Goal: Task Accomplishment & Management: Use online tool/utility

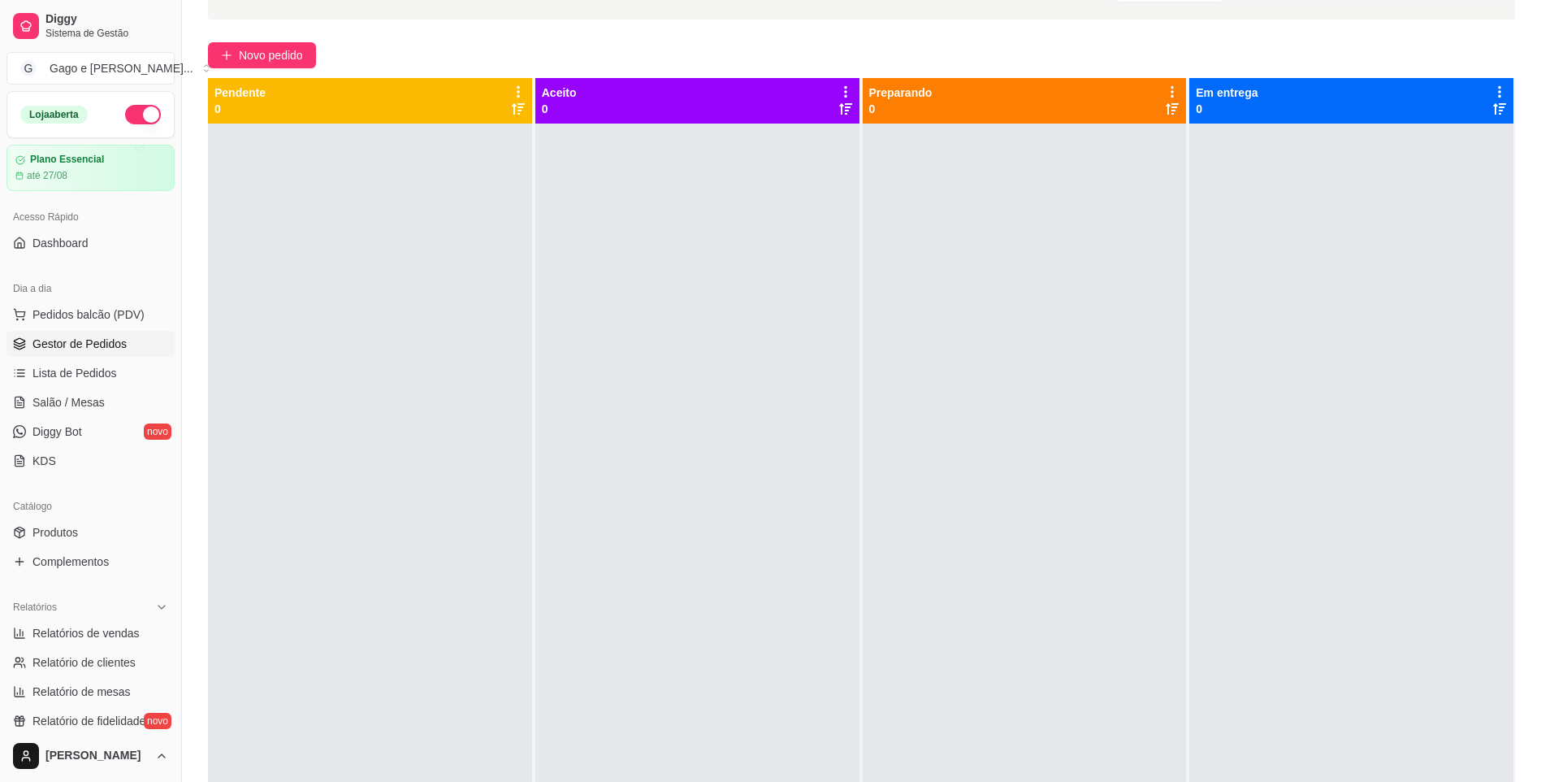
scroll to position [248, 0]
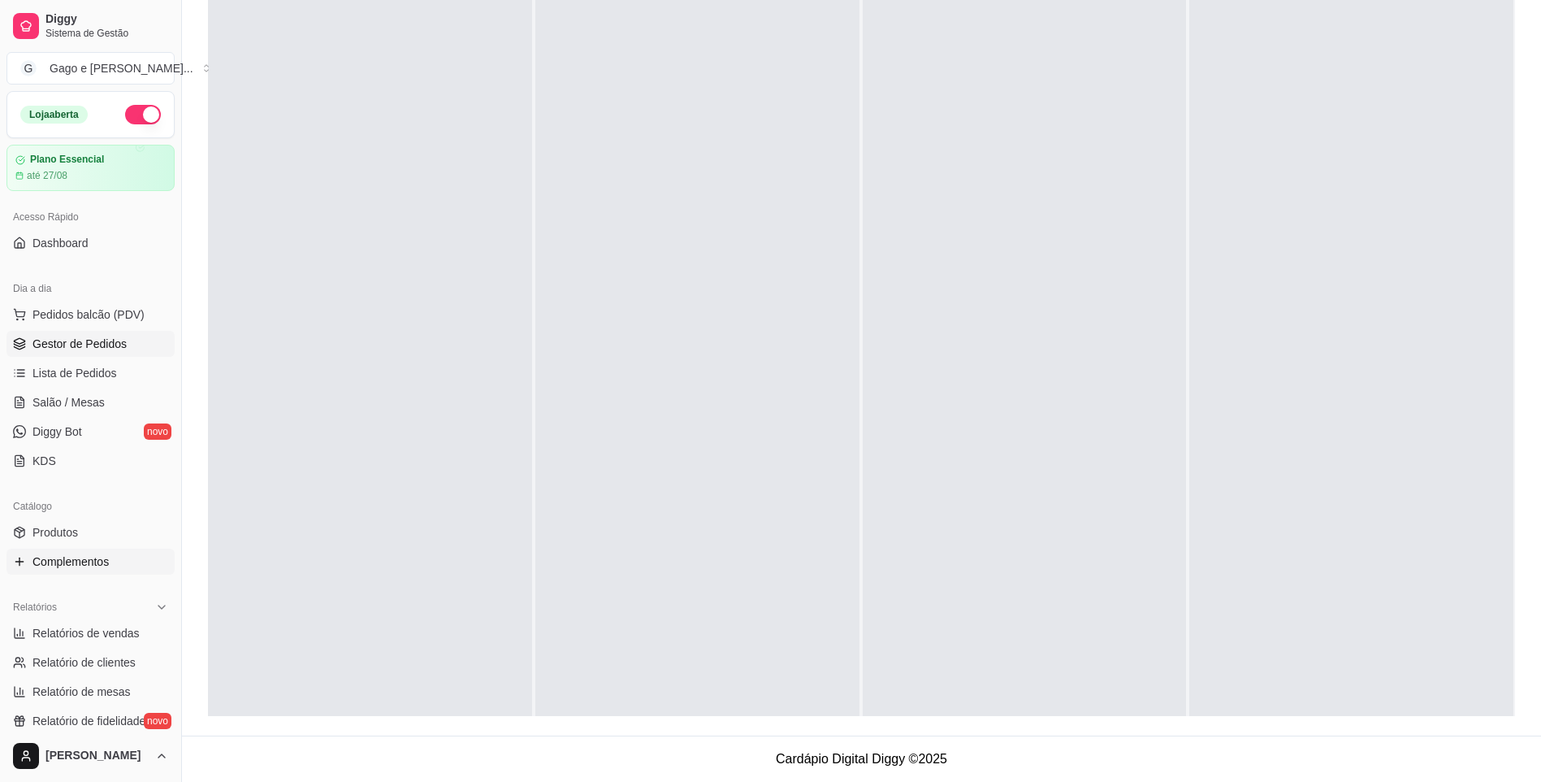
drag, startPoint x: 176, startPoint y: 335, endPoint x: 171, endPoint y: 410, distance: 75.7
click at [184, 400] on button "Toggle Sidebar" at bounding box center [181, 391] width 13 height 782
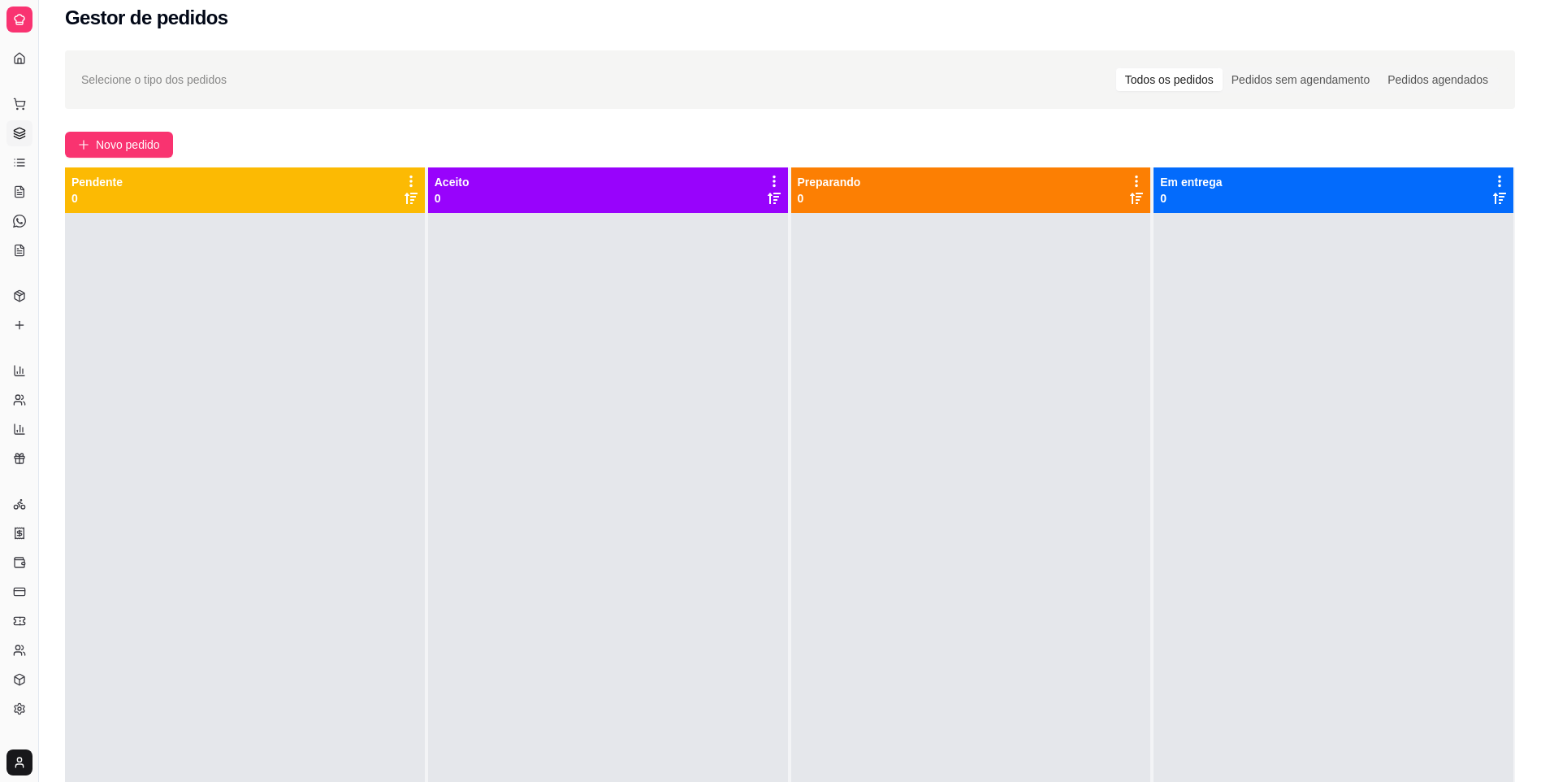
scroll to position [6, 0]
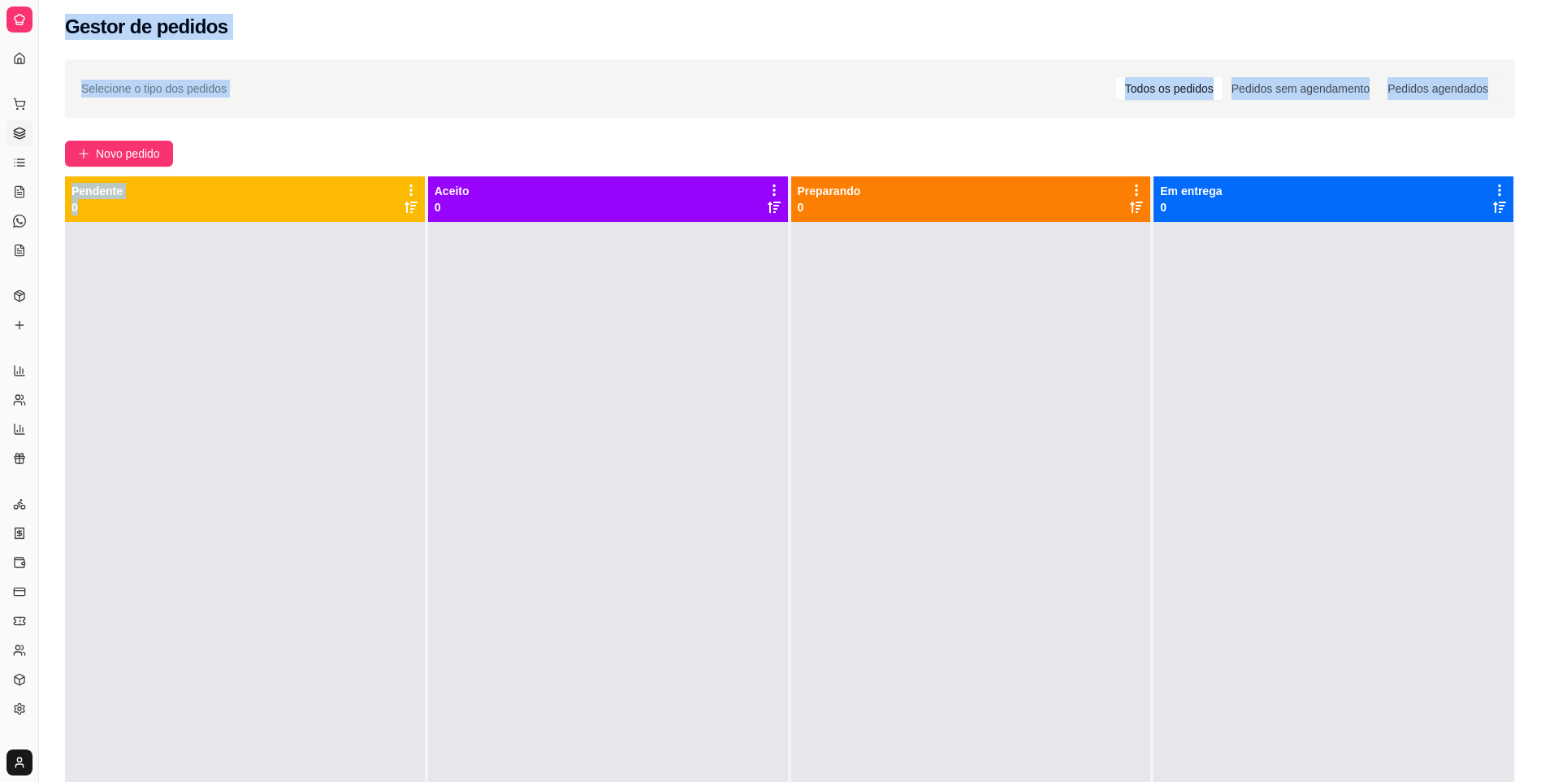
drag, startPoint x: 22, startPoint y: 277, endPoint x: 335, endPoint y: 277, distance: 312.8
click at [335, 277] on div "Diggy Sistema de Gestão G Gago e Simony ... Loja aberta Plano Essencial até 27/…" at bounding box center [770, 508] width 1541 height 1029
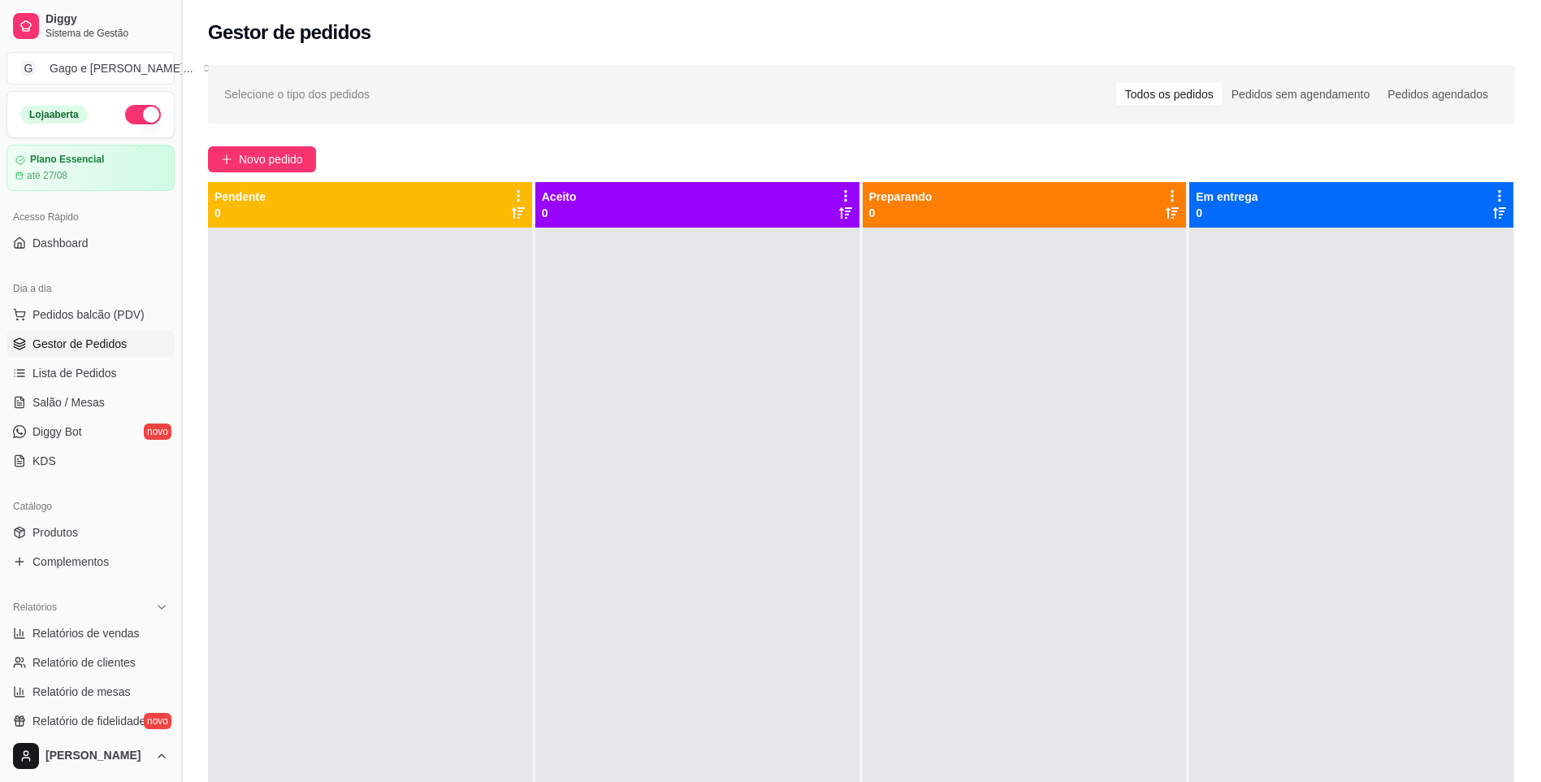
drag, startPoint x: 175, startPoint y: 426, endPoint x: 181, endPoint y: 475, distance: 49.2
click at [181, 475] on button "Toggle Sidebar" at bounding box center [181, 391] width 13 height 782
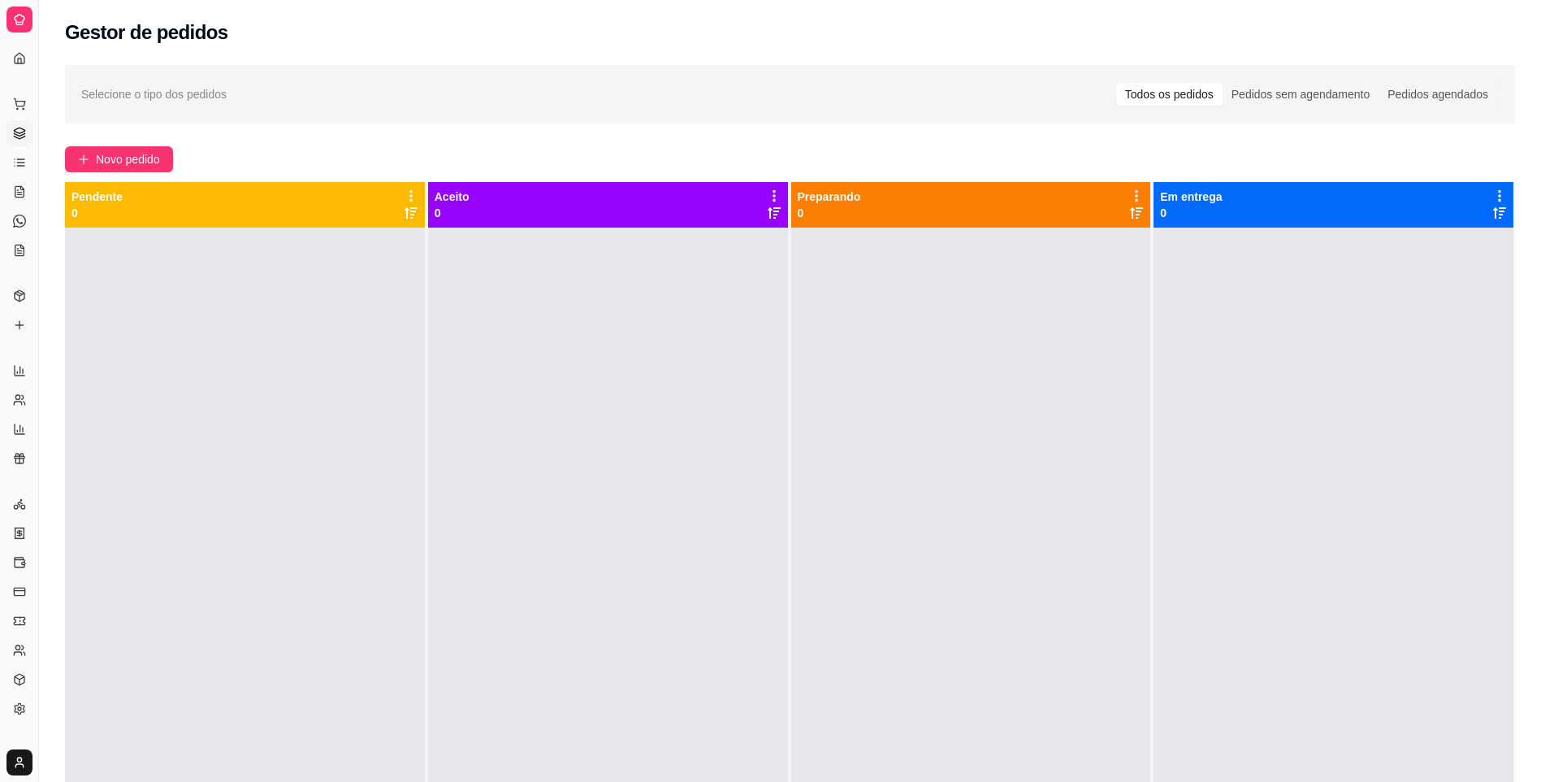
click at [46, 395] on div "Selecione o tipo dos pedidos Todos os pedidos Pedidos sem agendamento Pedidos a…" at bounding box center [790, 519] width 1502 height 928
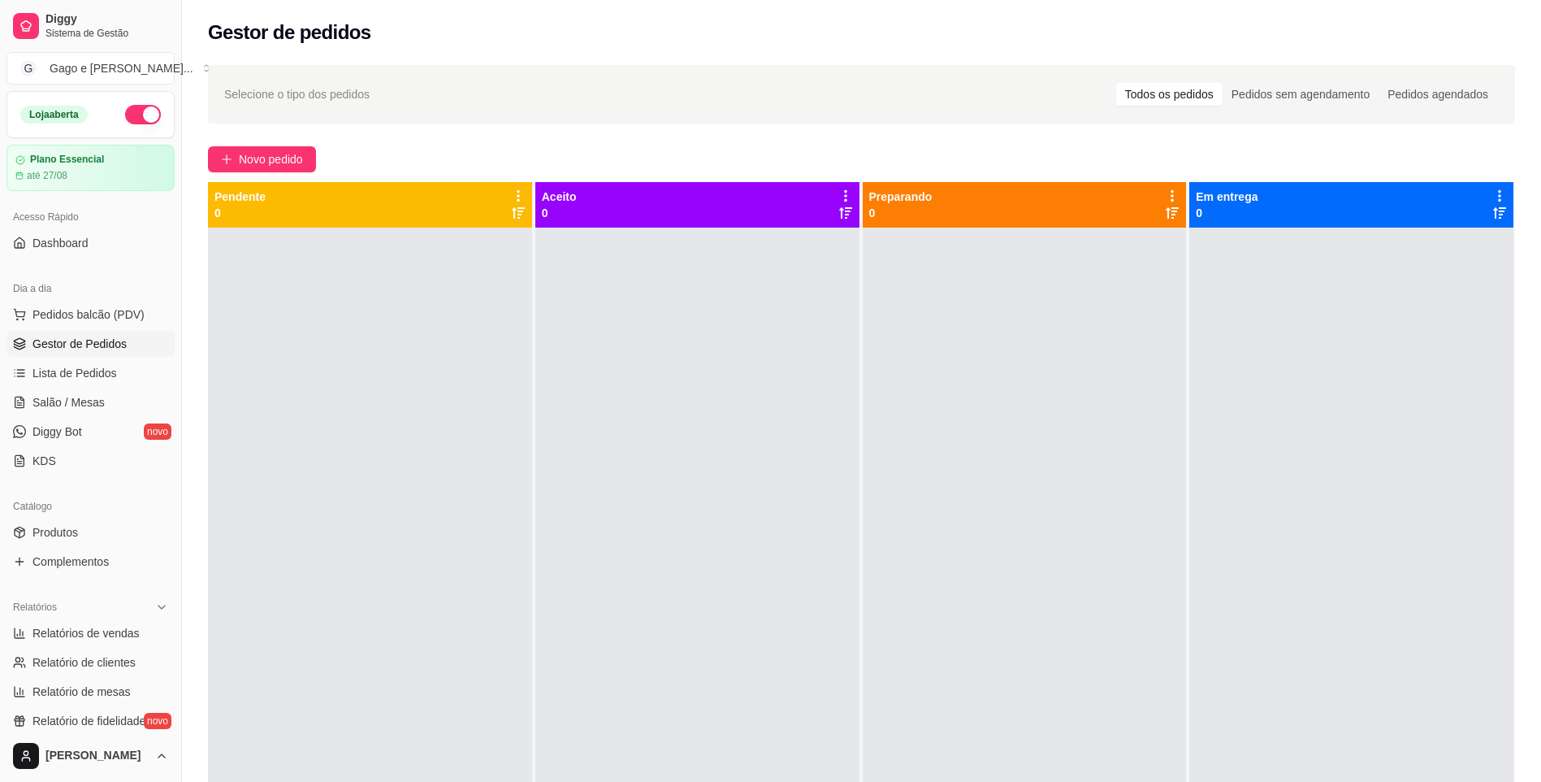
scroll to position [59, 0]
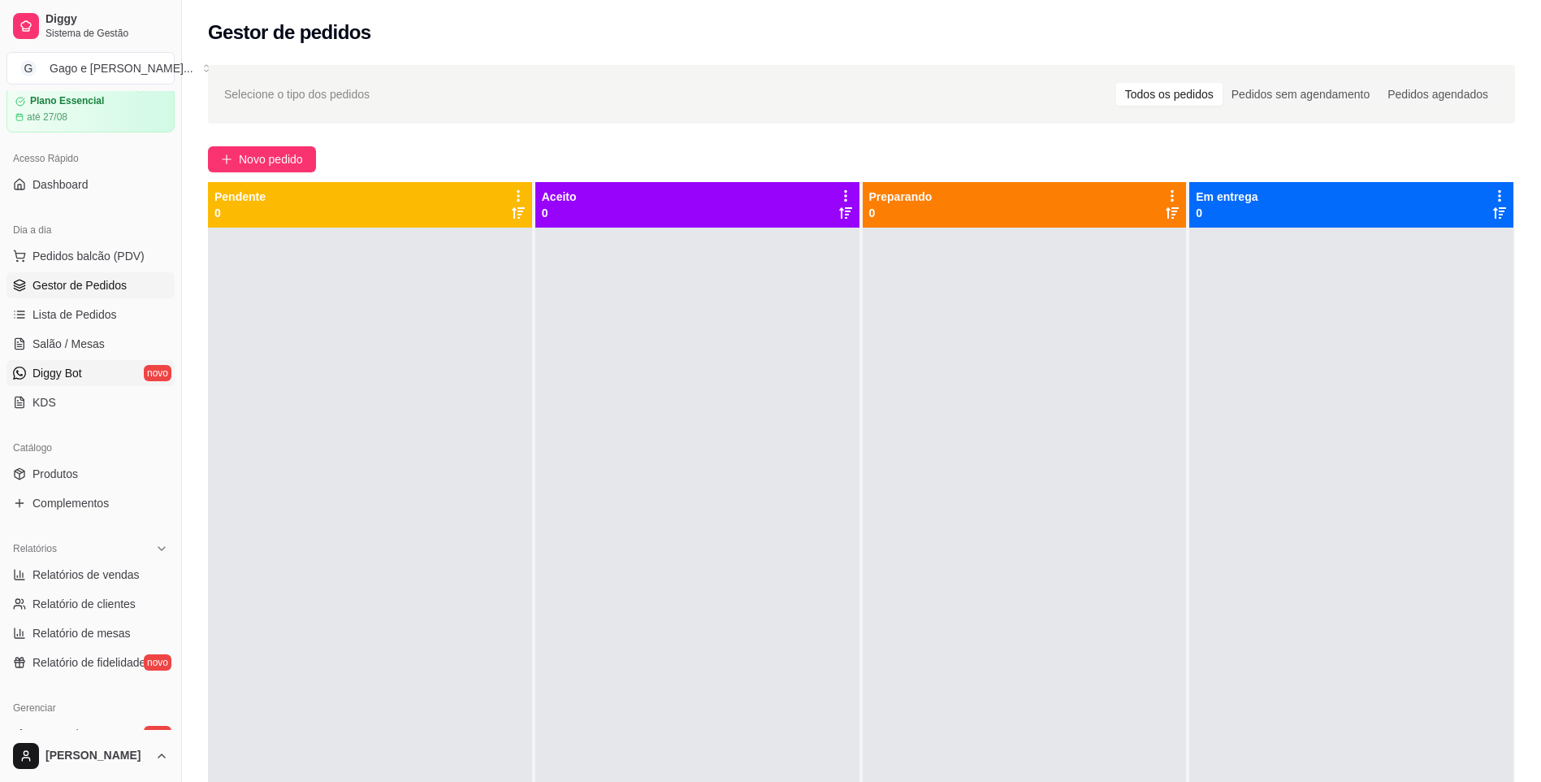
click at [78, 377] on link "Diggy Bot novo" at bounding box center [91, 373] width 168 height 26
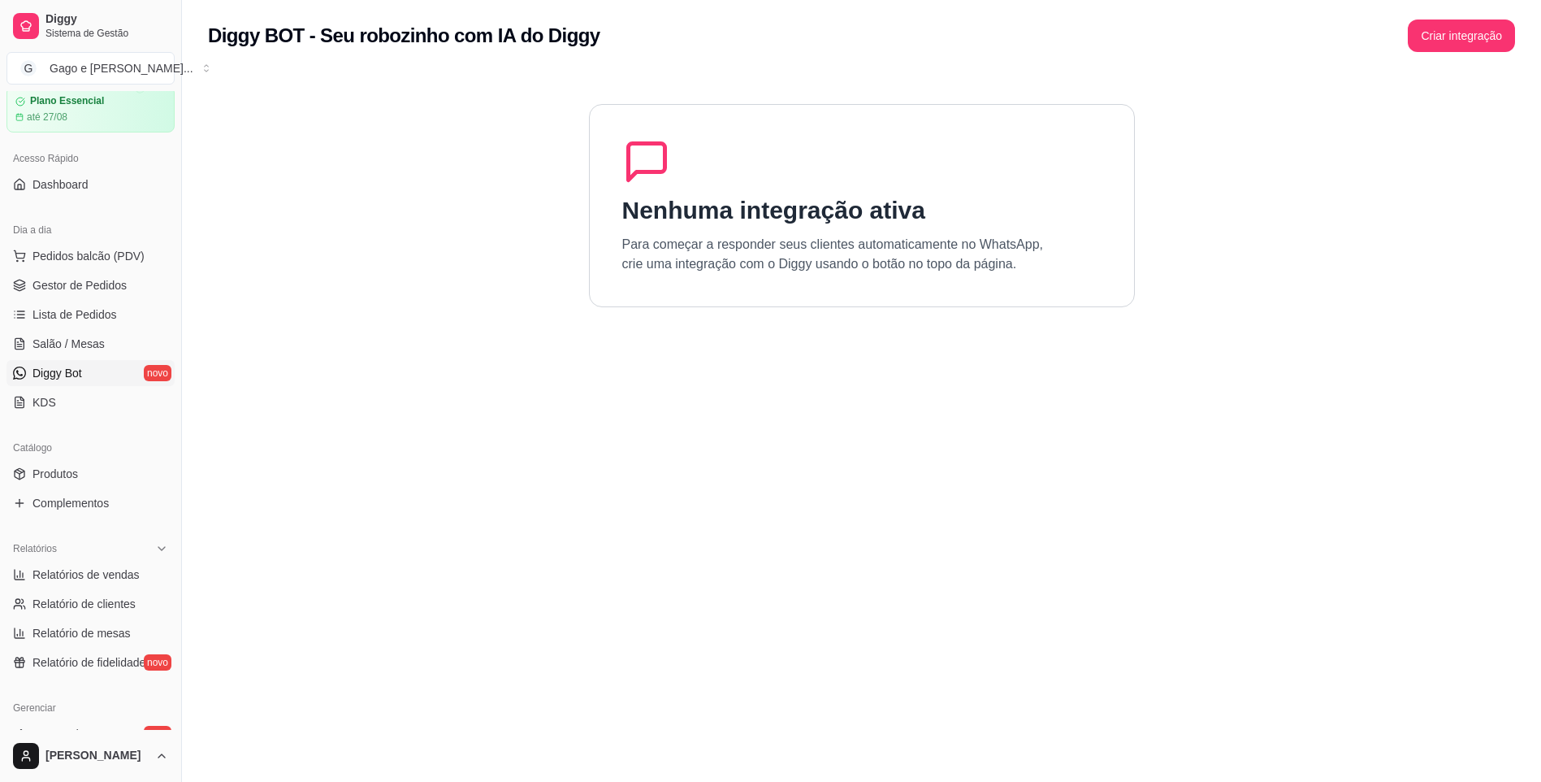
click at [143, 375] on link "Diggy Bot novo" at bounding box center [91, 373] width 168 height 26
click at [50, 366] on span "Diggy Bot" at bounding box center [58, 373] width 50 height 16
click at [41, 371] on span "Diggy Bot" at bounding box center [58, 373] width 50 height 16
click at [61, 377] on link "Diggy Bot novo" at bounding box center [91, 373] width 168 height 26
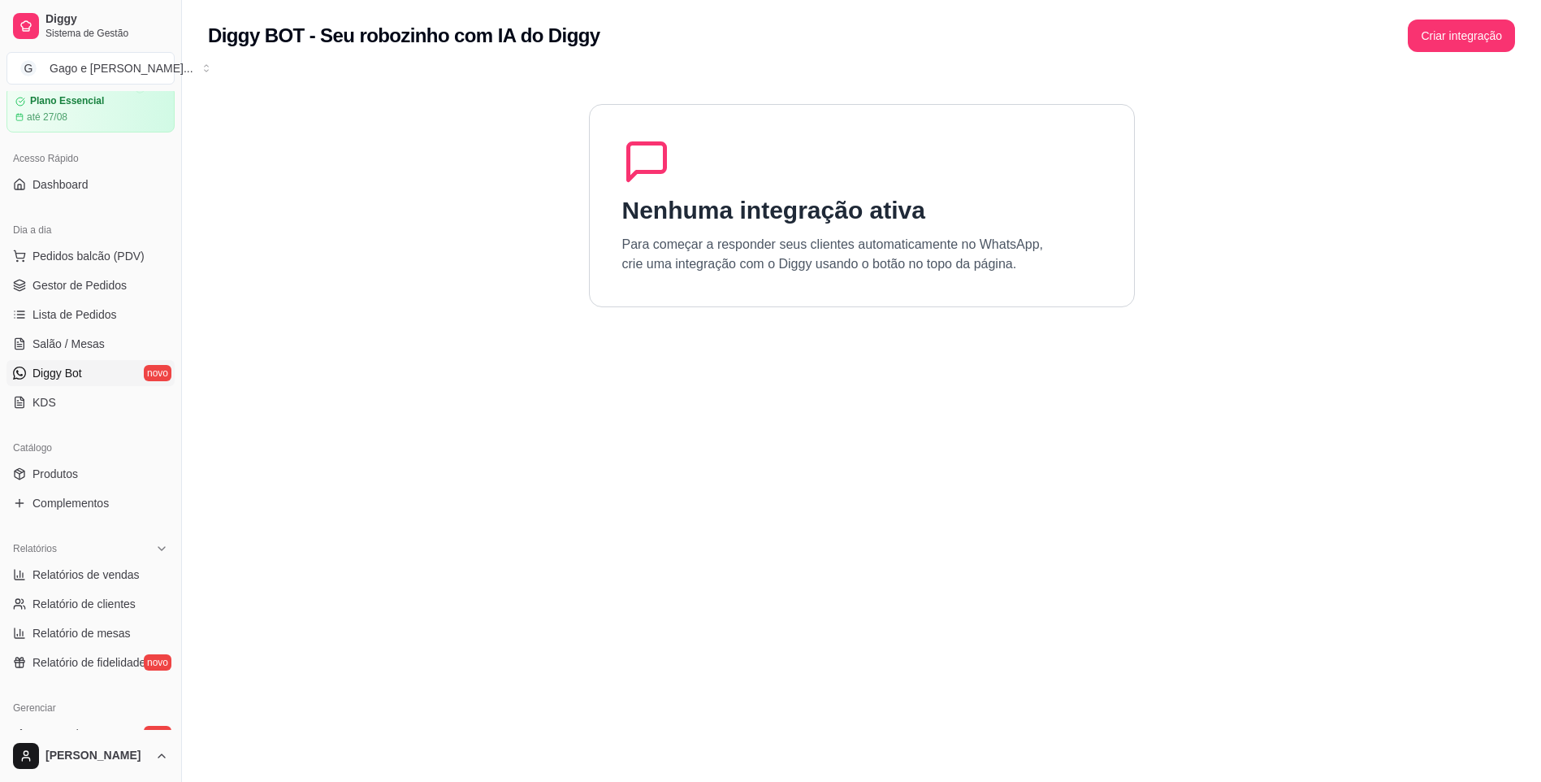
click at [60, 376] on link "Diggy Bot novo" at bounding box center [91, 373] width 168 height 26
click at [14, 374] on link "Diggy Bot novo" at bounding box center [91, 373] width 168 height 26
click at [133, 372] on link "Diggy Bot novo" at bounding box center [91, 373] width 168 height 26
click at [79, 378] on link "Diggy Bot novo" at bounding box center [91, 373] width 168 height 26
click at [97, 313] on span "Lista de Pedidos" at bounding box center [75, 314] width 85 height 16
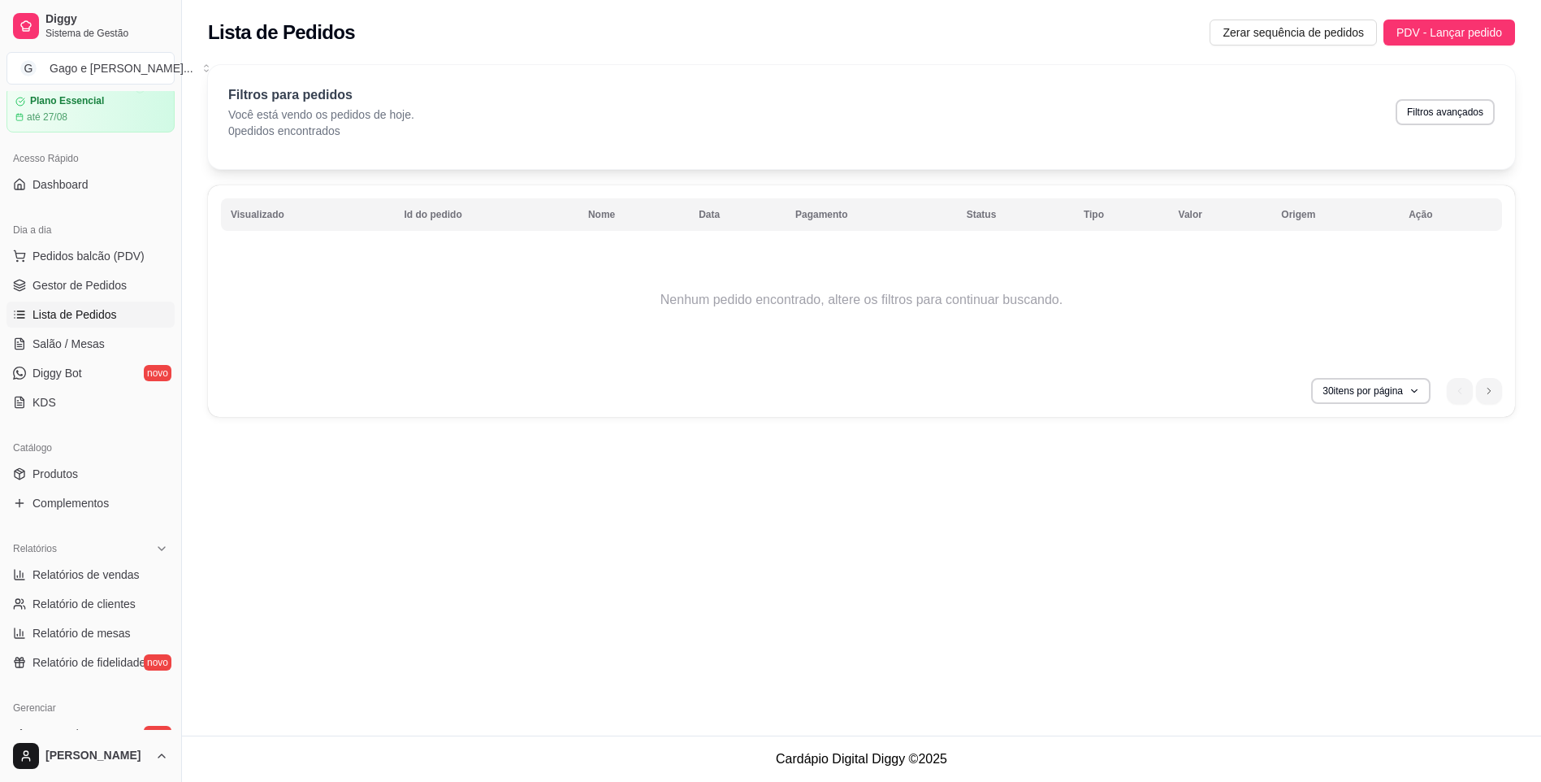
scroll to position [69, 0]
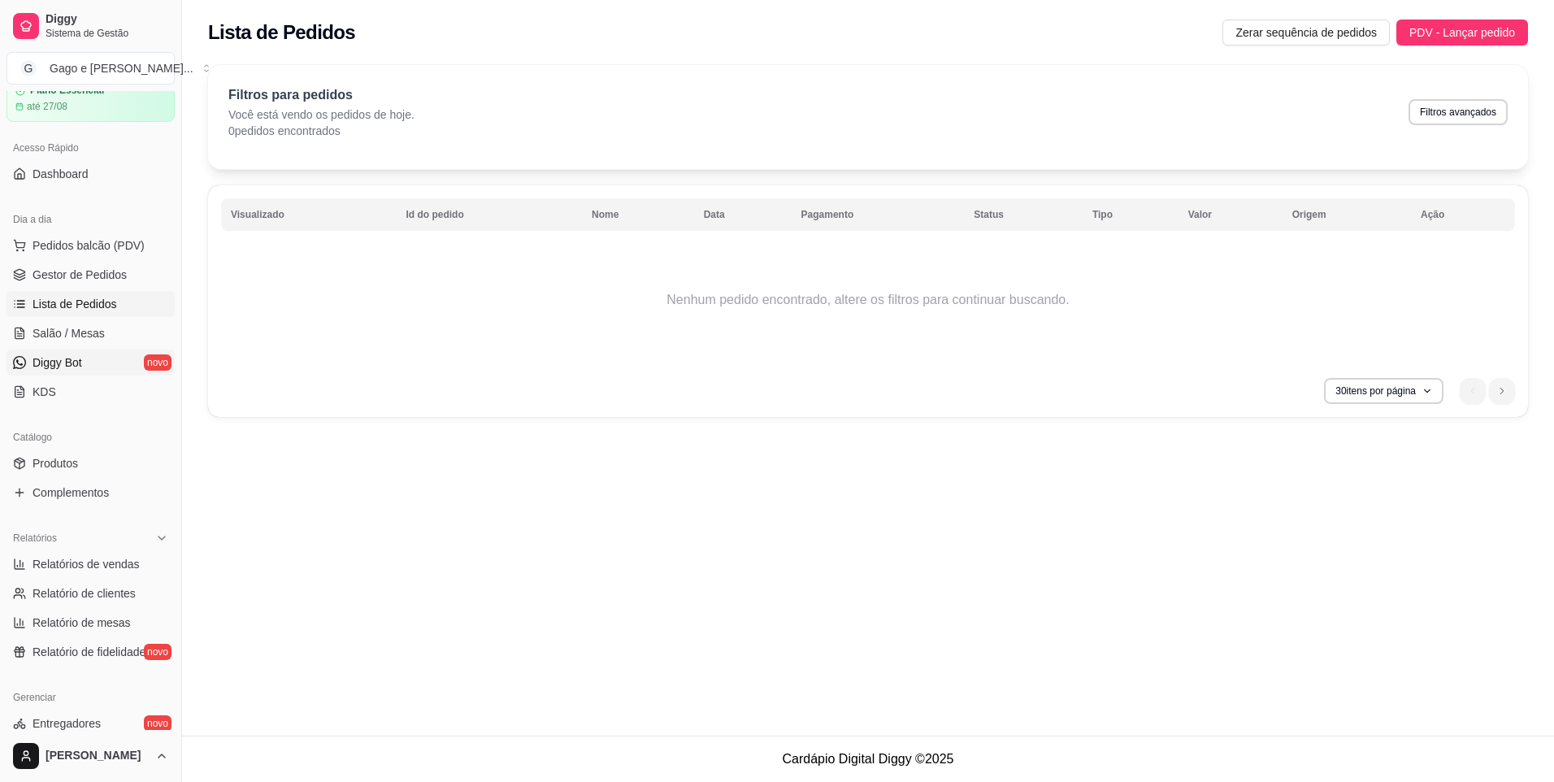
click at [79, 368] on span "Diggy Bot" at bounding box center [58, 362] width 50 height 16
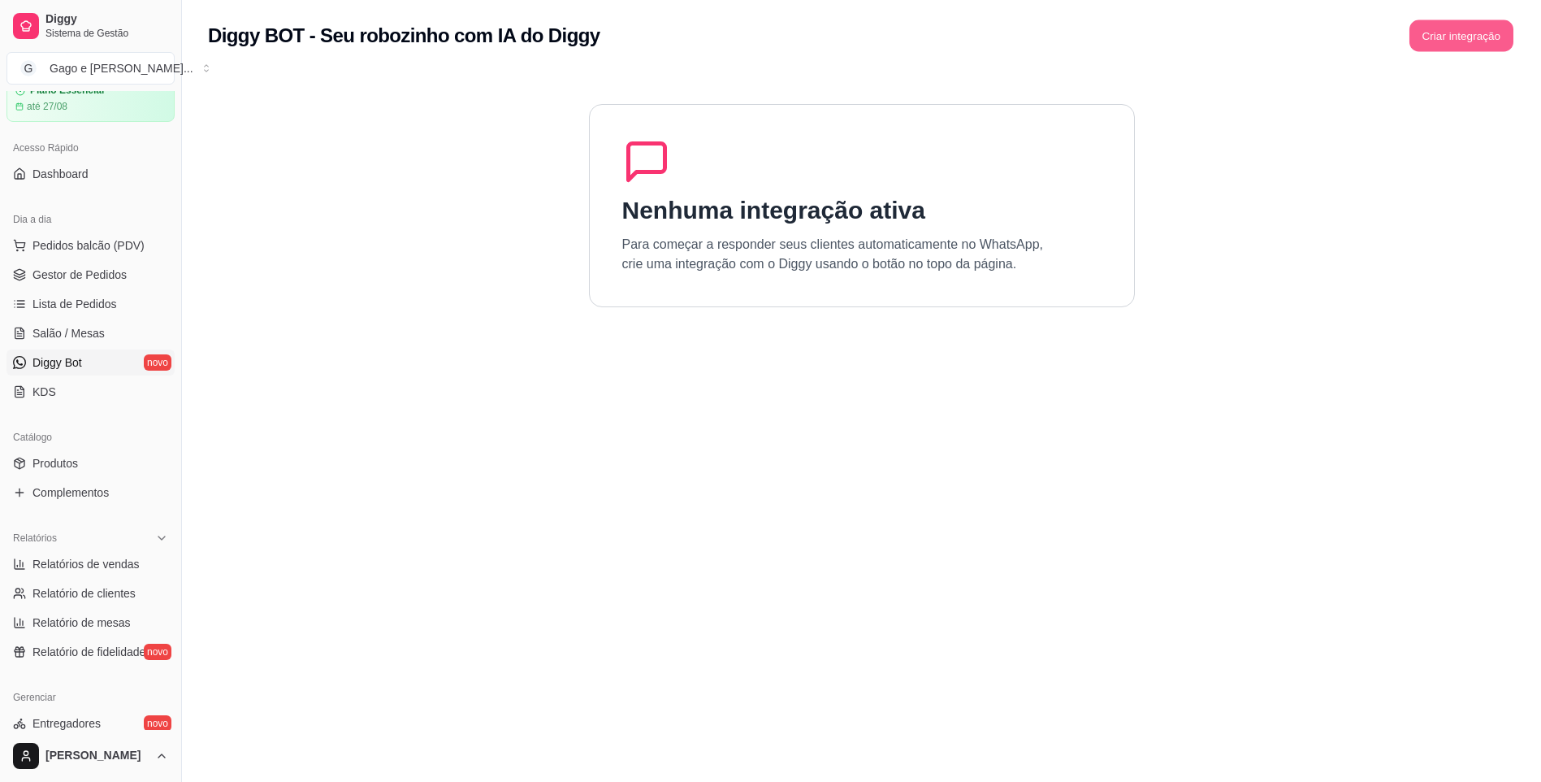
click at [1462, 28] on button "Criar integração" at bounding box center [1462, 36] width 104 height 32
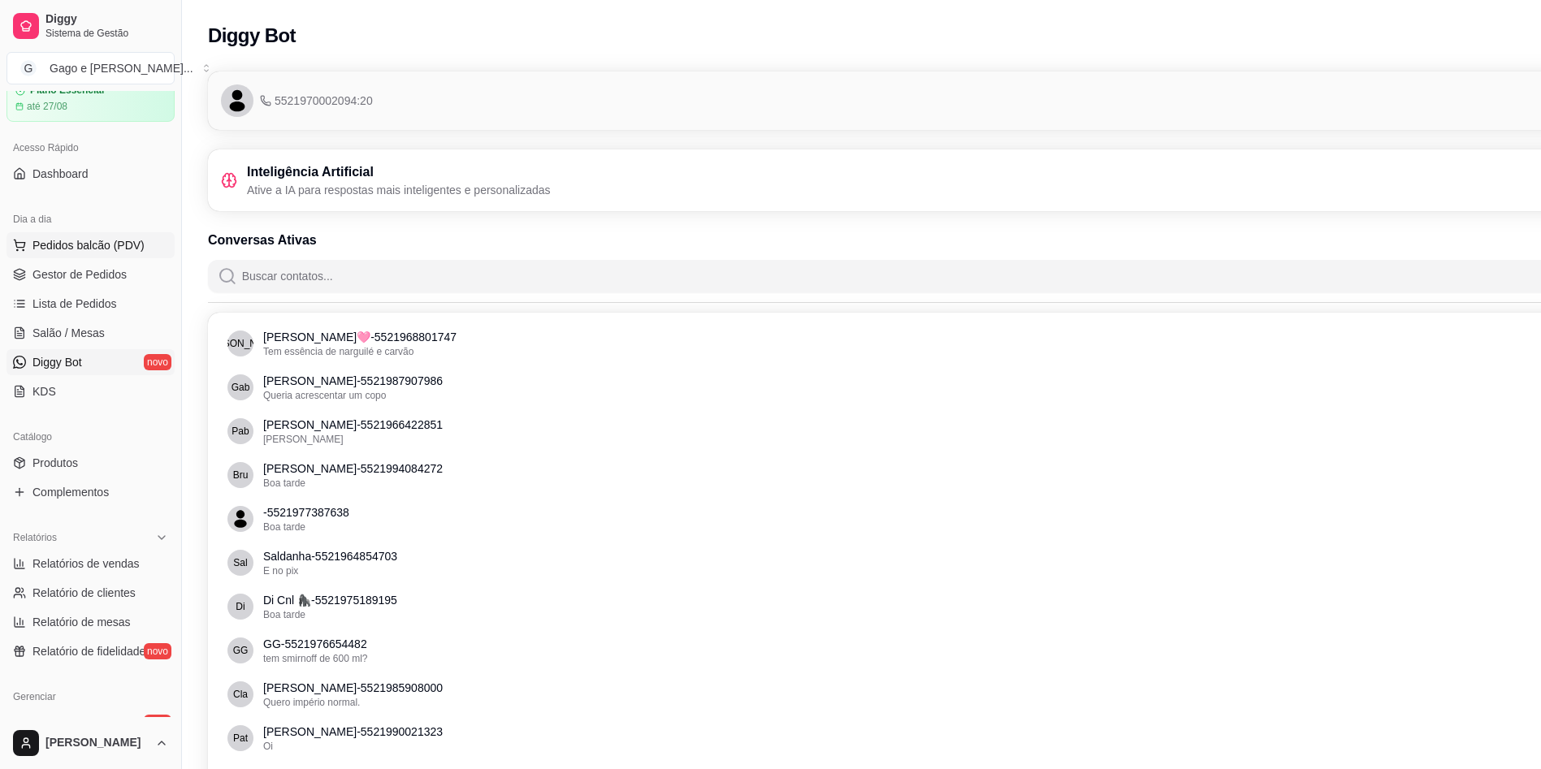
click at [86, 243] on span "Pedidos balcão (PDV)" at bounding box center [89, 245] width 112 height 16
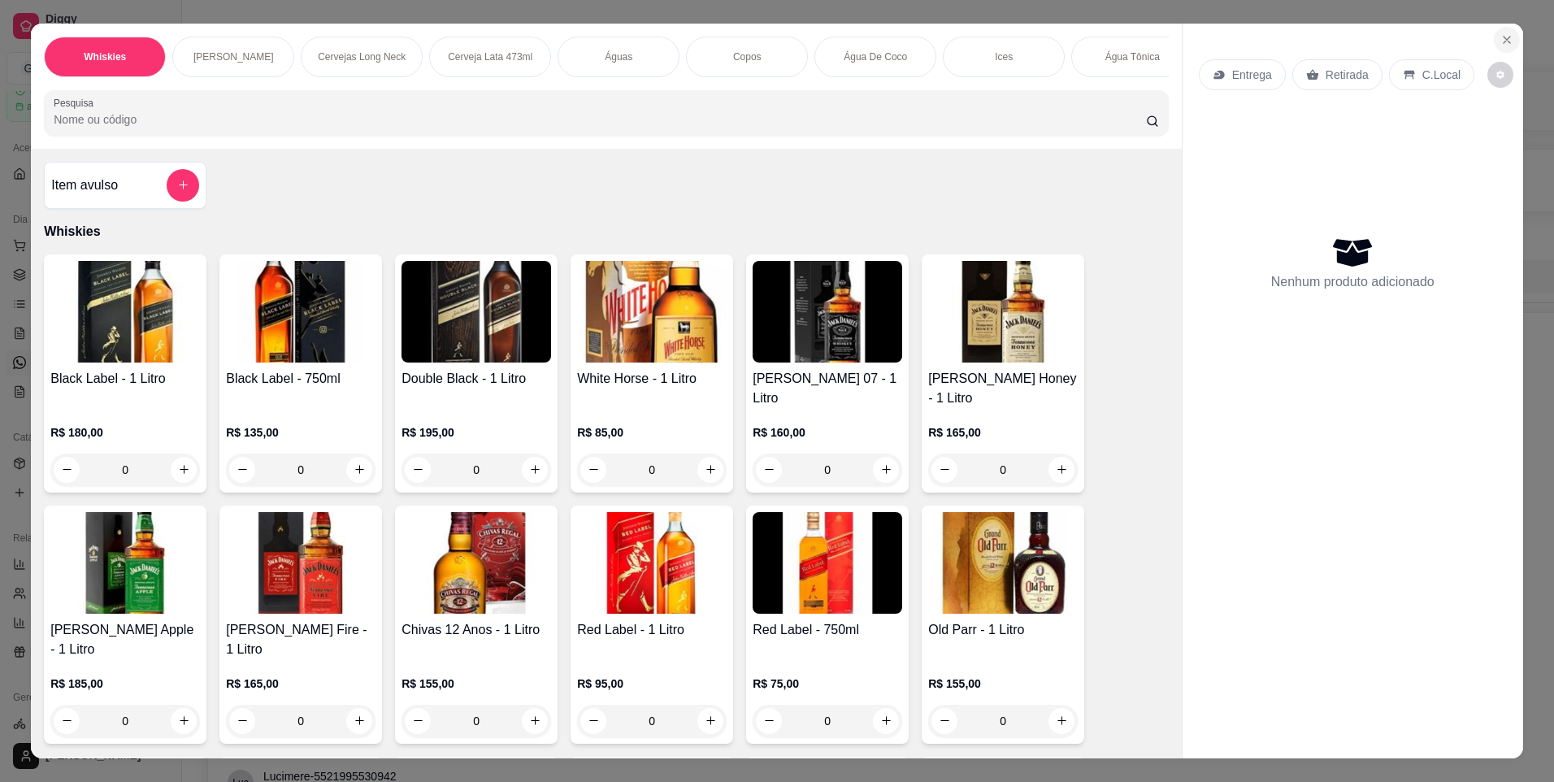
click at [1500, 33] on icon "Close" at bounding box center [1506, 39] width 13 height 13
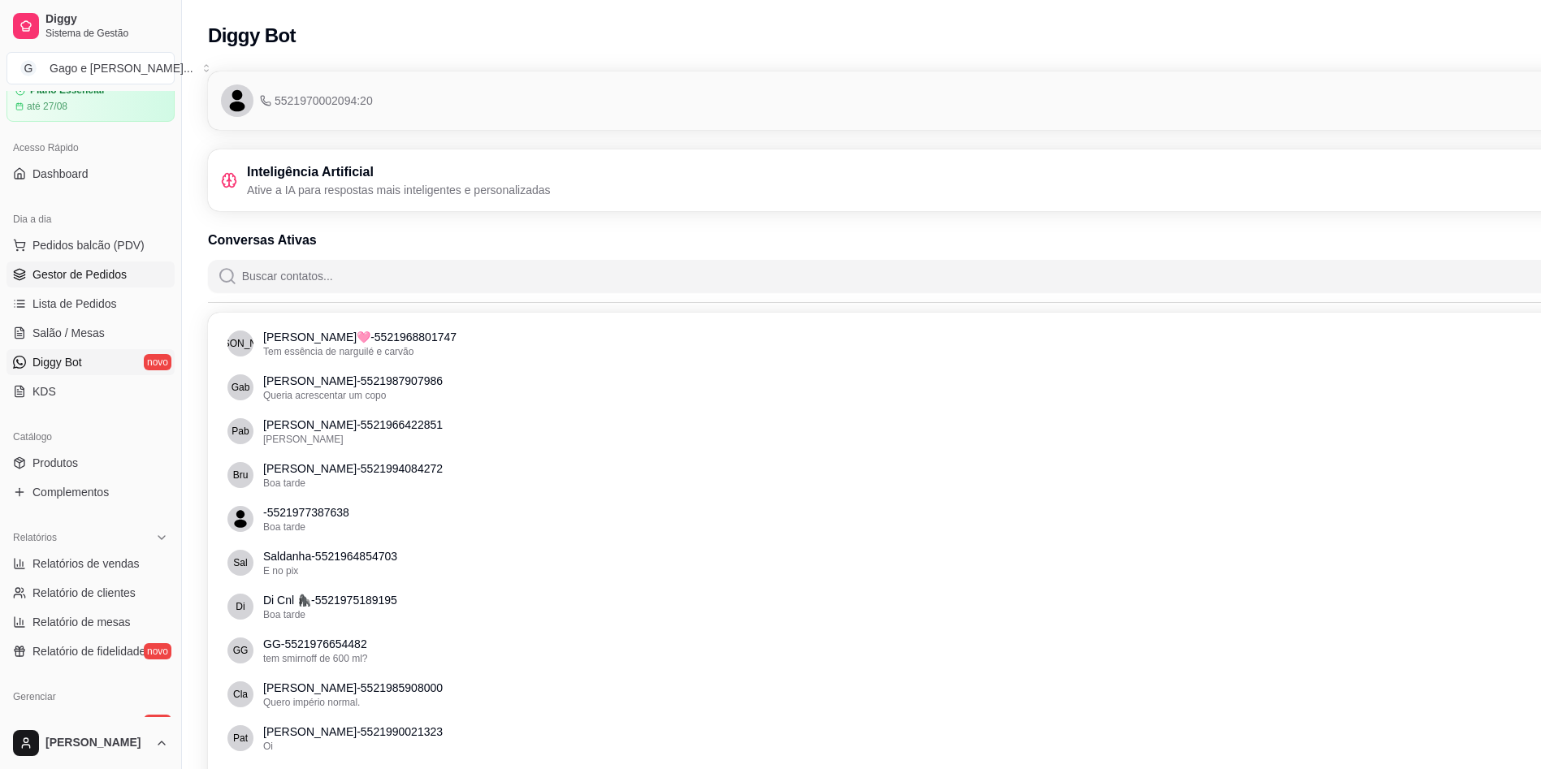
click at [85, 274] on span "Gestor de Pedidos" at bounding box center [80, 275] width 94 height 16
